Goal: Find specific page/section: Find specific page/section

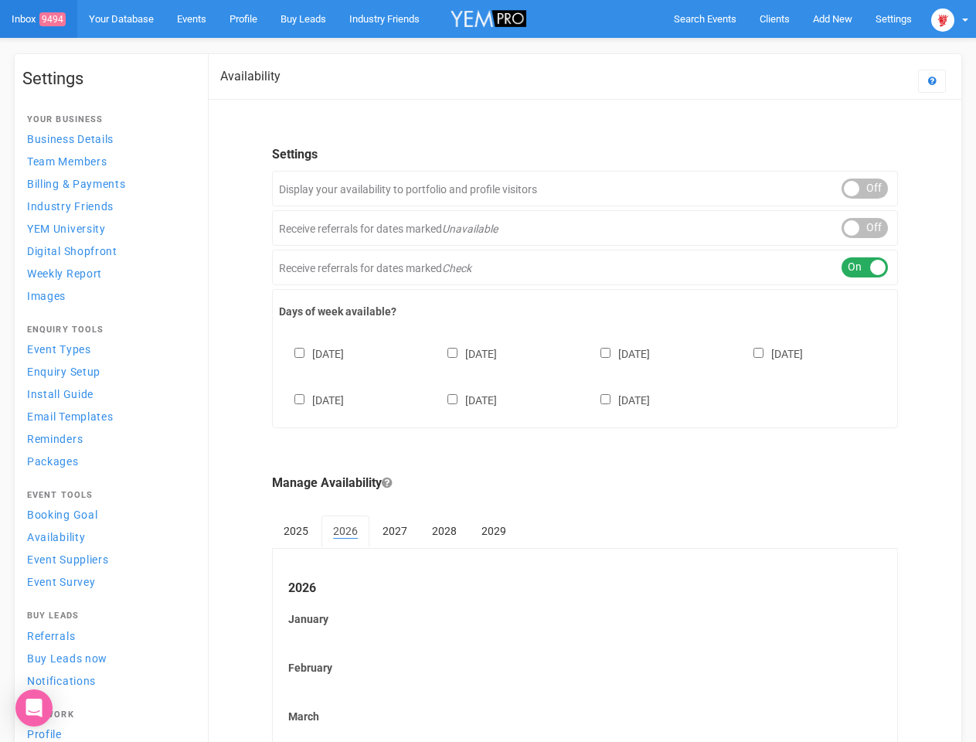
click at [488, 371] on div "[DATE] [DATE] [DATE] [DATE] [DATE] [DATE] [DATE]" at bounding box center [585, 369] width 612 height 93
click at [705, 19] on span "Search Events" at bounding box center [705, 19] width 63 height 12
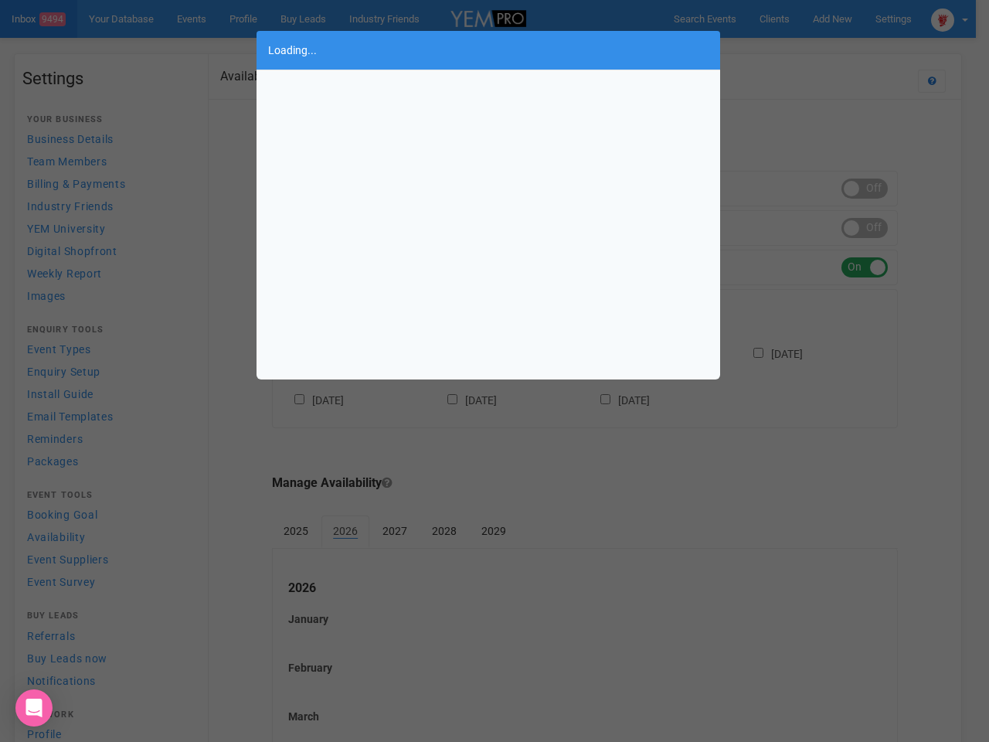
click at [833, 19] on div "Loading..." at bounding box center [494, 371] width 989 height 742
click at [797, 49] on div "Loading..." at bounding box center [494, 371] width 989 height 742
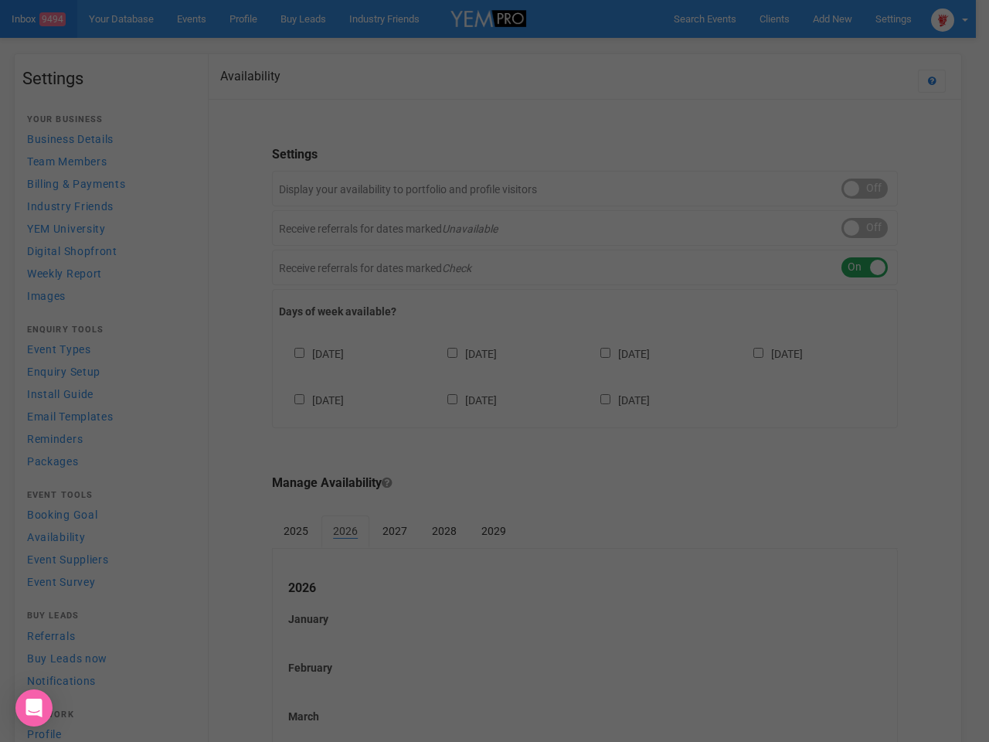
click at [950, 19] on body "Search Events Clients Add New New Client New Event New Enquiry Settings [GEOGRA…" at bounding box center [494, 642] width 989 height 1284
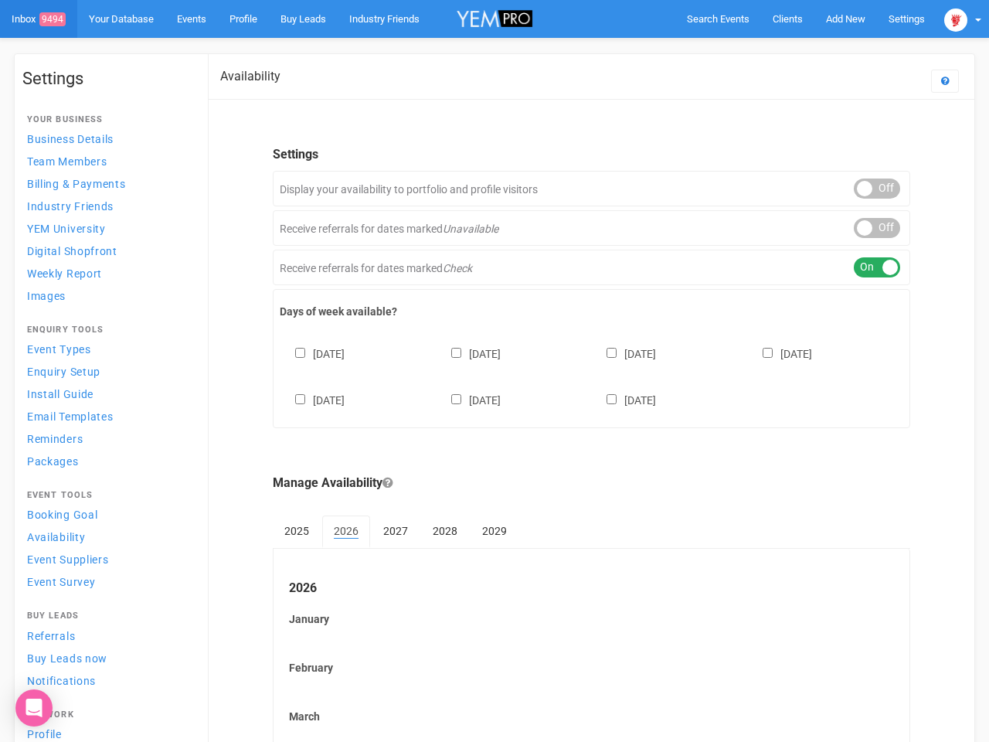
click at [865, 189] on div "ON OFF" at bounding box center [877, 189] width 46 height 20
click at [865, 228] on div "ON OFF" at bounding box center [877, 228] width 46 height 20
click at [865, 267] on div "ON OFF" at bounding box center [877, 267] width 46 height 20
click at [585, 375] on div "[DATE] [DATE] [DATE] [DATE] [DATE] [DATE] [DATE]" at bounding box center [592, 369] width 624 height 93
